Goal: Check status: Check status

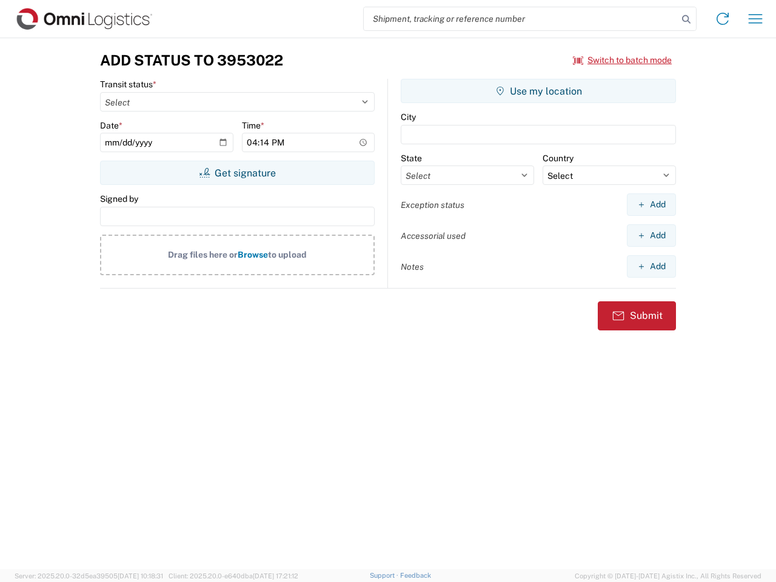
click at [521, 19] on input "search" at bounding box center [521, 18] width 314 height 23
click at [686, 19] on icon at bounding box center [686, 19] width 17 height 17
click at [723, 19] on icon at bounding box center [722, 18] width 19 height 19
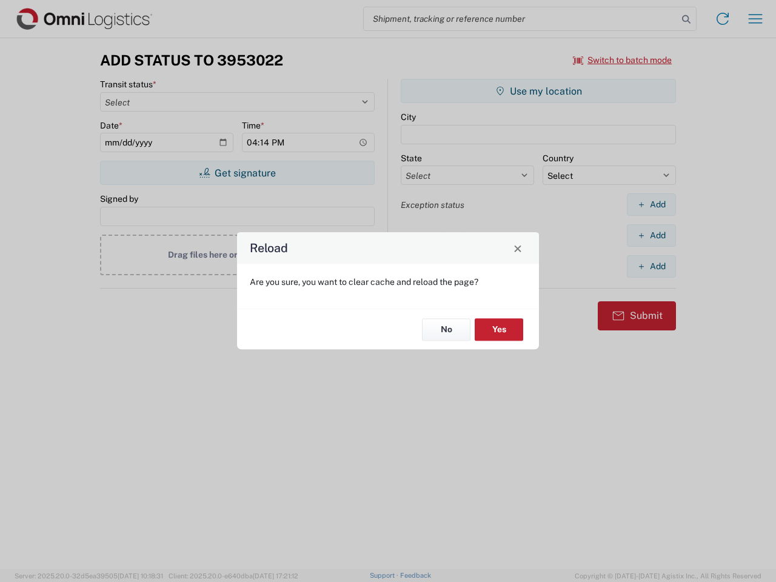
click at [755, 19] on div "Reload Are you sure, you want to clear cache and reload the page? No Yes" at bounding box center [388, 291] width 776 height 582
click at [623, 60] on div "Reload Are you sure, you want to clear cache and reload the page? No Yes" at bounding box center [388, 291] width 776 height 582
click at [237, 173] on div "Reload Are you sure, you want to clear cache and reload the page? No Yes" at bounding box center [388, 291] width 776 height 582
click at [538, 91] on div "Reload Are you sure, you want to clear cache and reload the page? No Yes" at bounding box center [388, 291] width 776 height 582
click at [651, 204] on div "Reload Are you sure, you want to clear cache and reload the page? No Yes" at bounding box center [388, 291] width 776 height 582
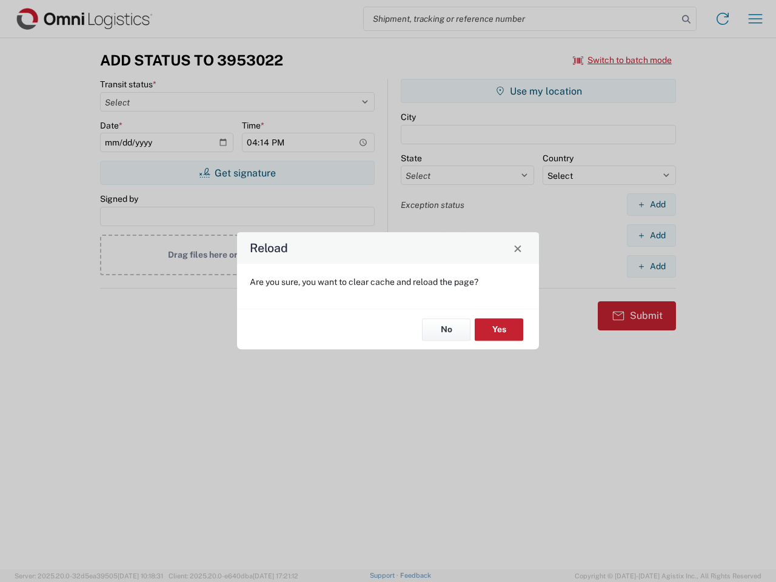
click at [651, 235] on div "Reload Are you sure, you want to clear cache and reload the page? No Yes" at bounding box center [388, 291] width 776 height 582
click at [651, 266] on div "Reload Are you sure, you want to clear cache and reload the page? No Yes" at bounding box center [388, 291] width 776 height 582
